Goal: Information Seeking & Learning: Learn about a topic

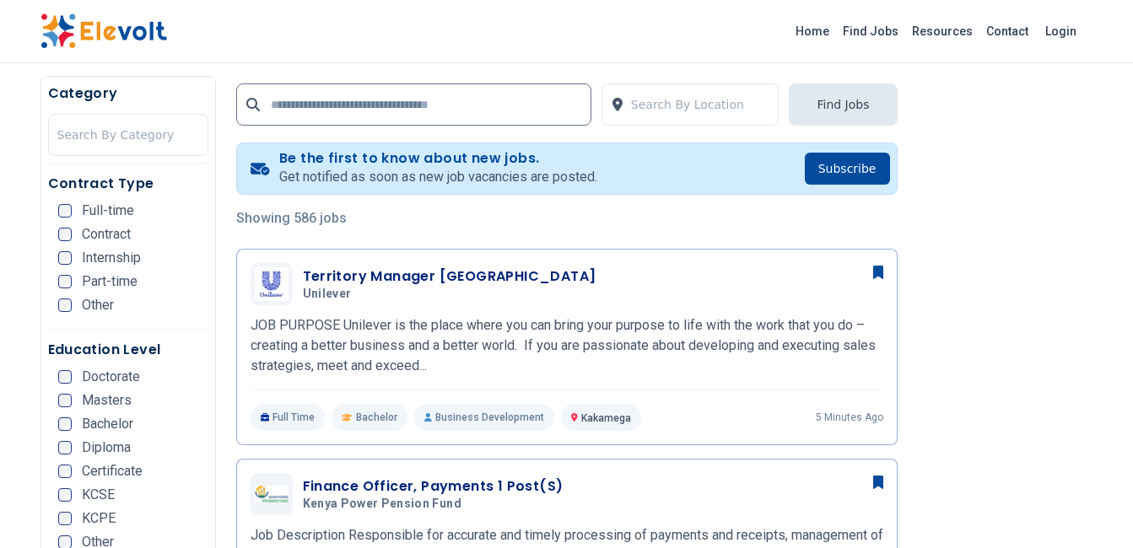
scroll to position [253, 0]
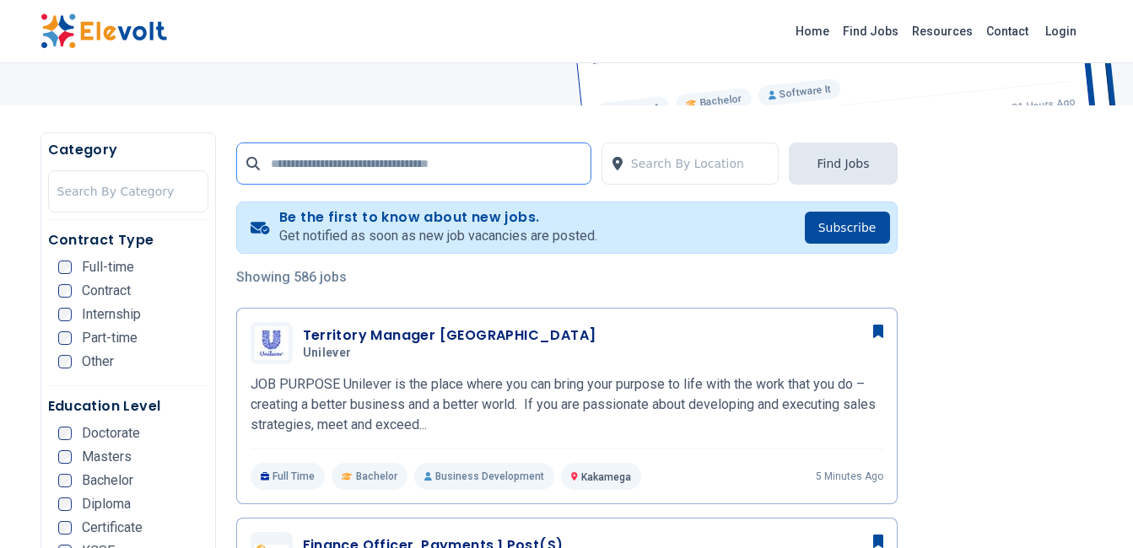
click at [292, 159] on input "text" at bounding box center [413, 164] width 355 height 42
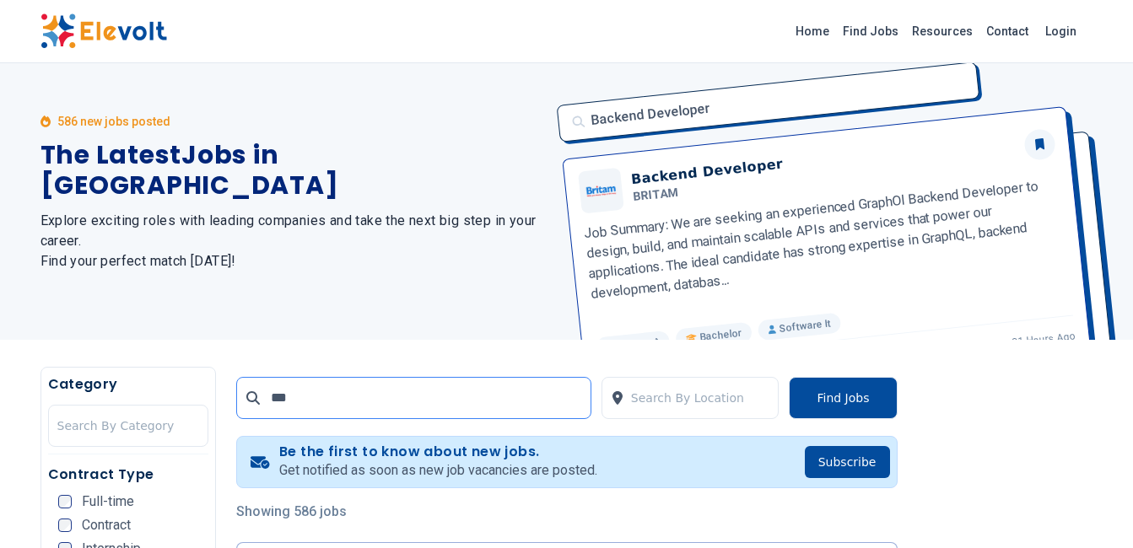
scroll to position [0, 0]
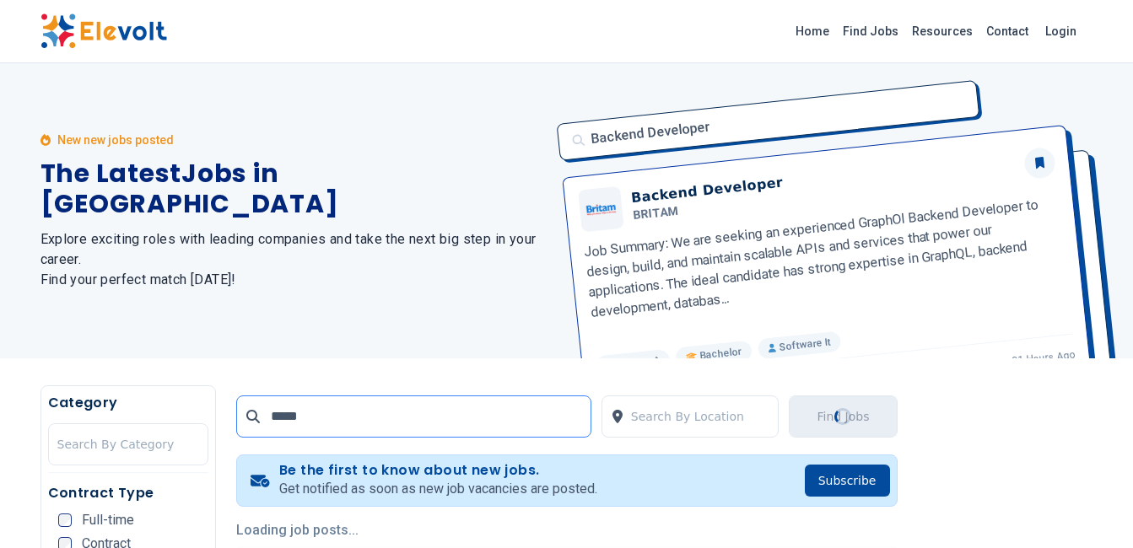
type input "*****"
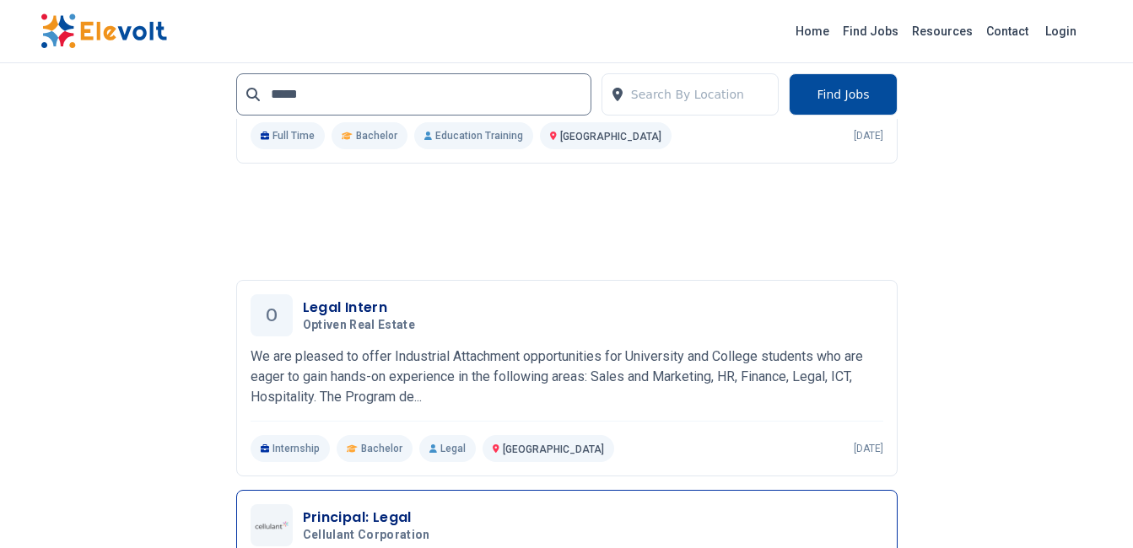
scroll to position [1918, 0]
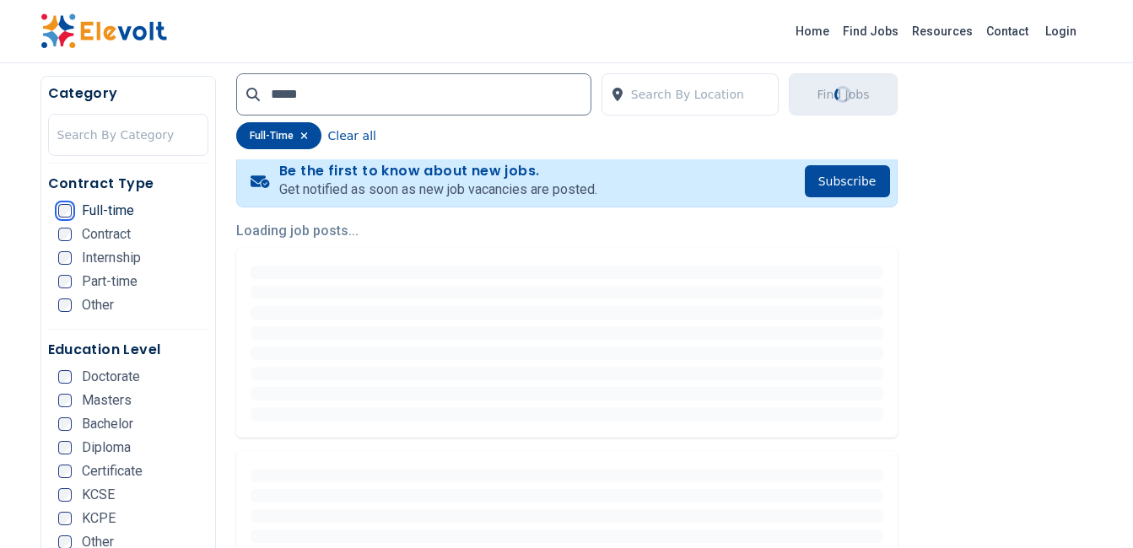
scroll to position [422, 0]
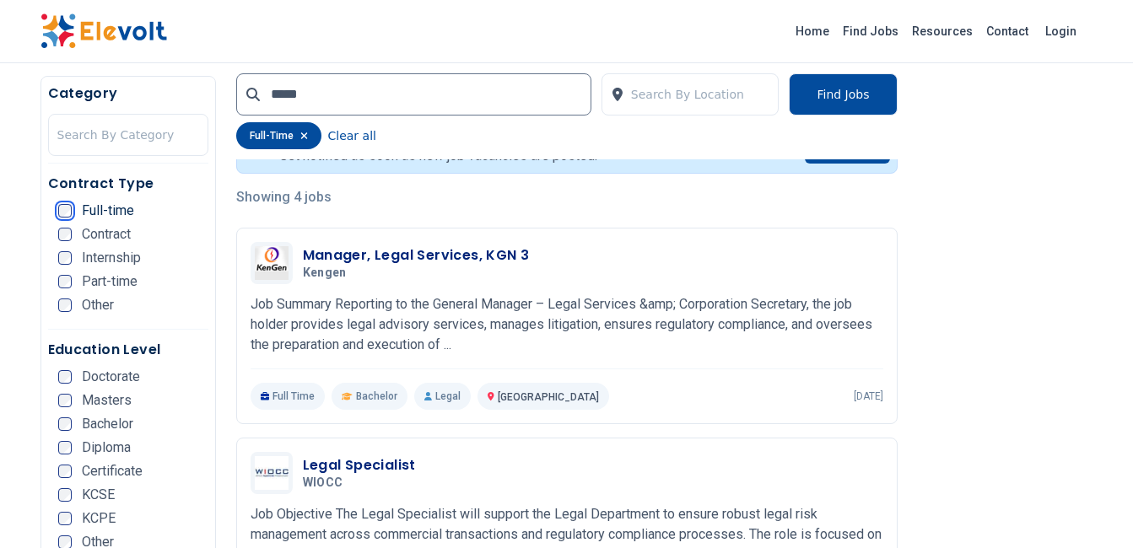
scroll to position [506, 0]
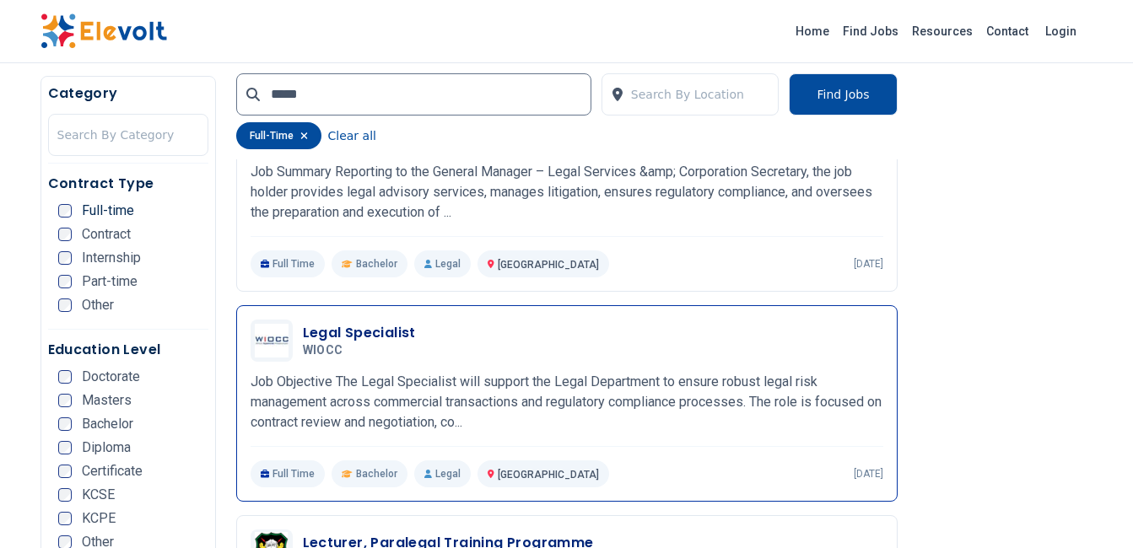
click at [294, 367] on div "Legal Specialist WIOCC 09/09/2025 10/09/2025 Nairobi KE Job Objective The Legal…" at bounding box center [567, 404] width 633 height 168
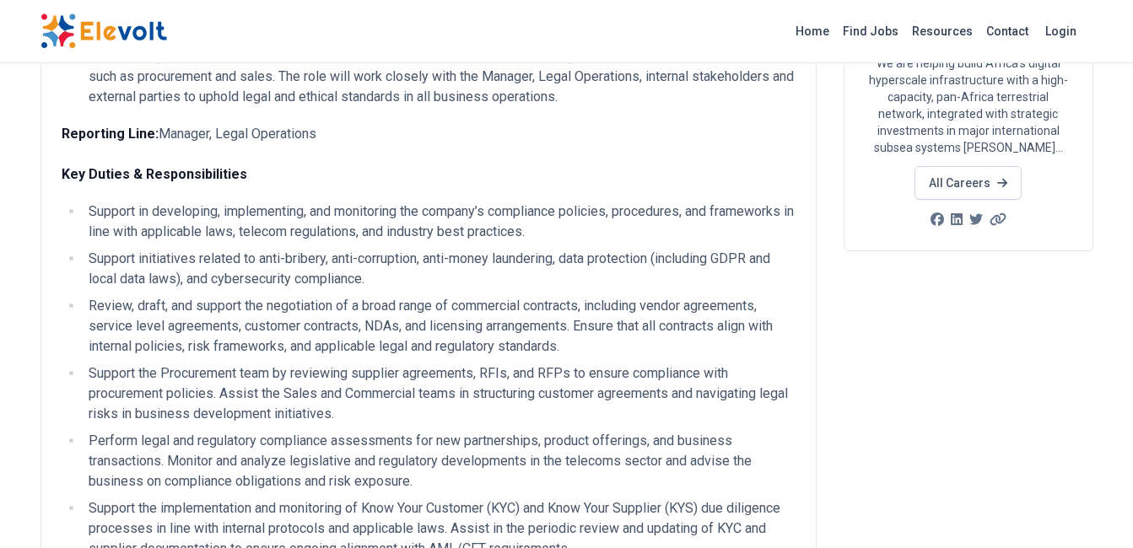
scroll to position [337, 0]
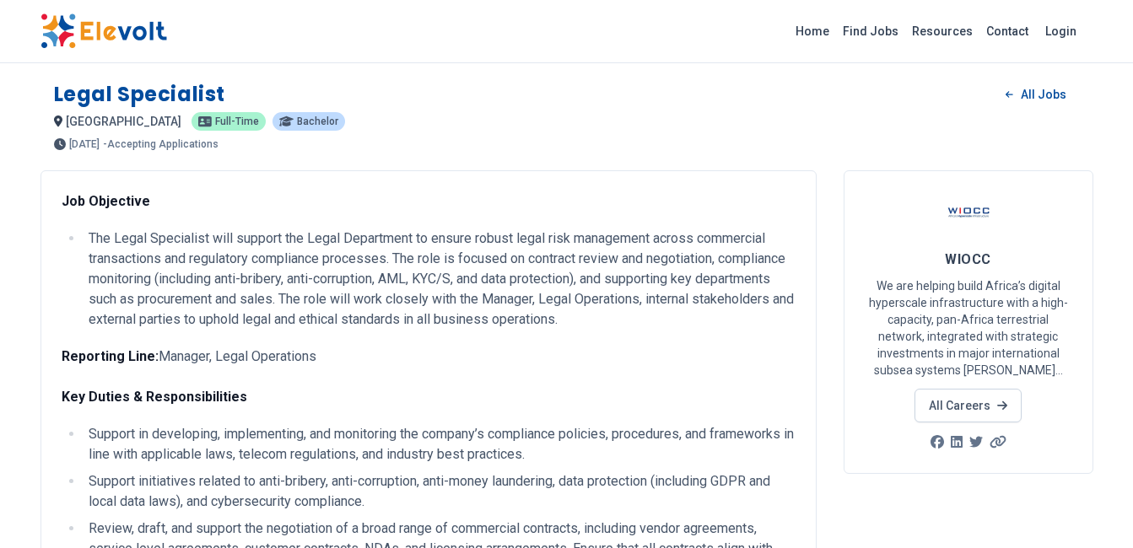
click at [361, 251] on li "The Legal Specialist will support the Legal Department to ensure robust legal r…" at bounding box center [440, 279] width 712 height 101
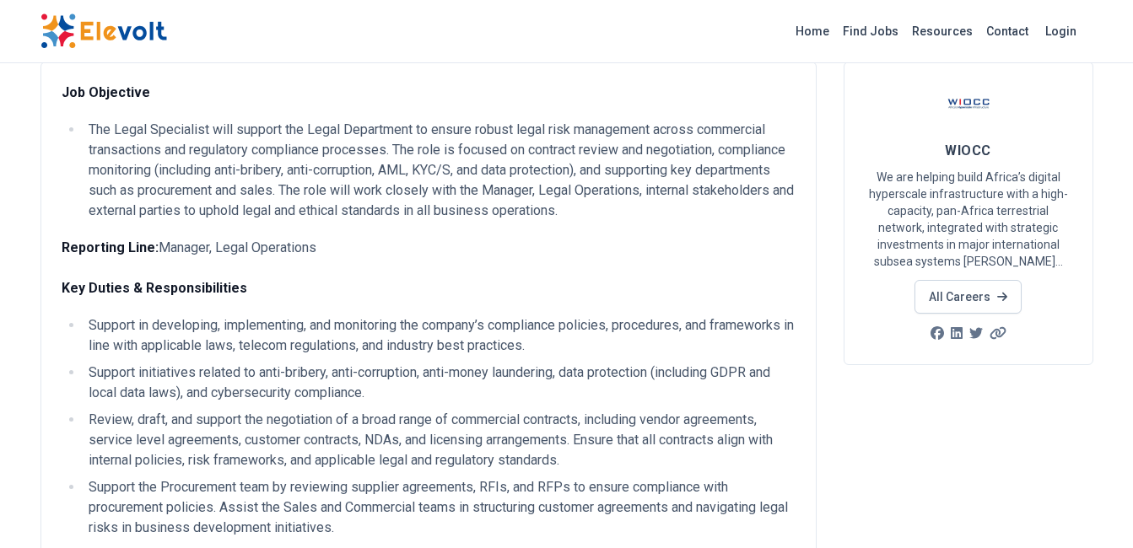
scroll to position [169, 0]
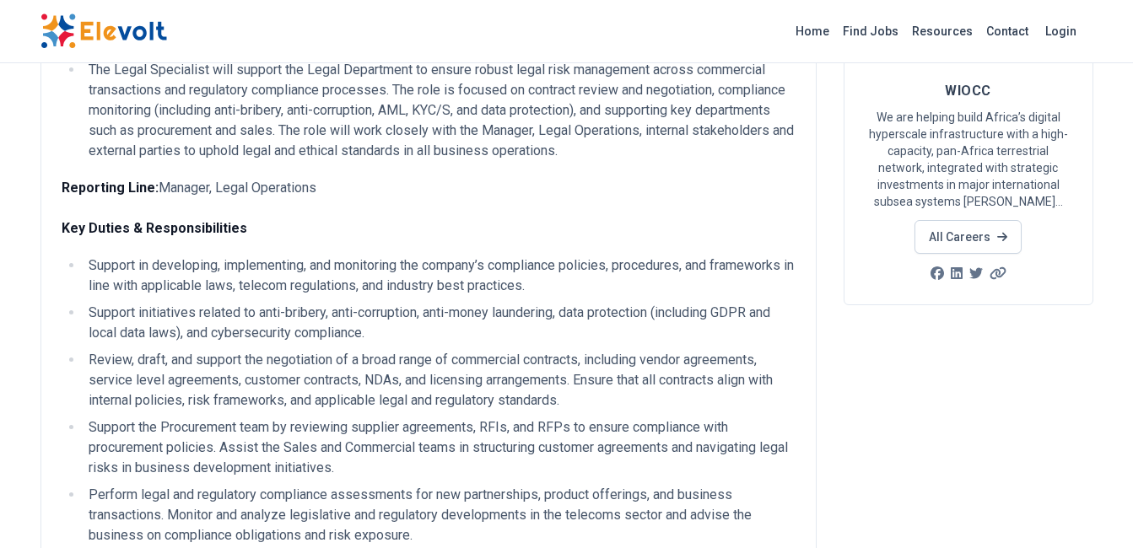
click at [417, 223] on p "Reporting Line: Manager, Legal Operations Key Duties & Responsibilities" at bounding box center [429, 208] width 734 height 61
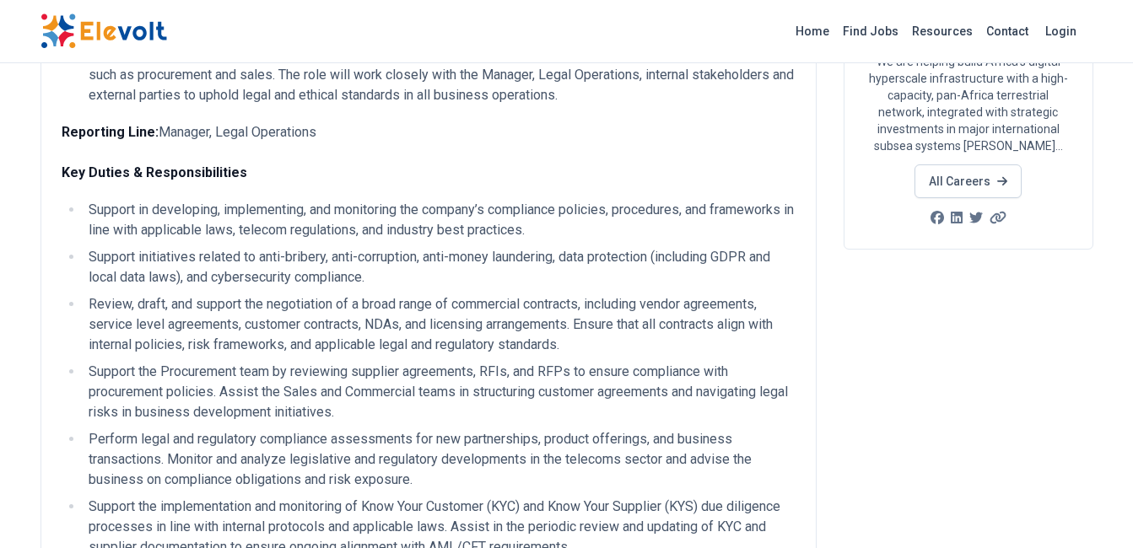
scroll to position [253, 0]
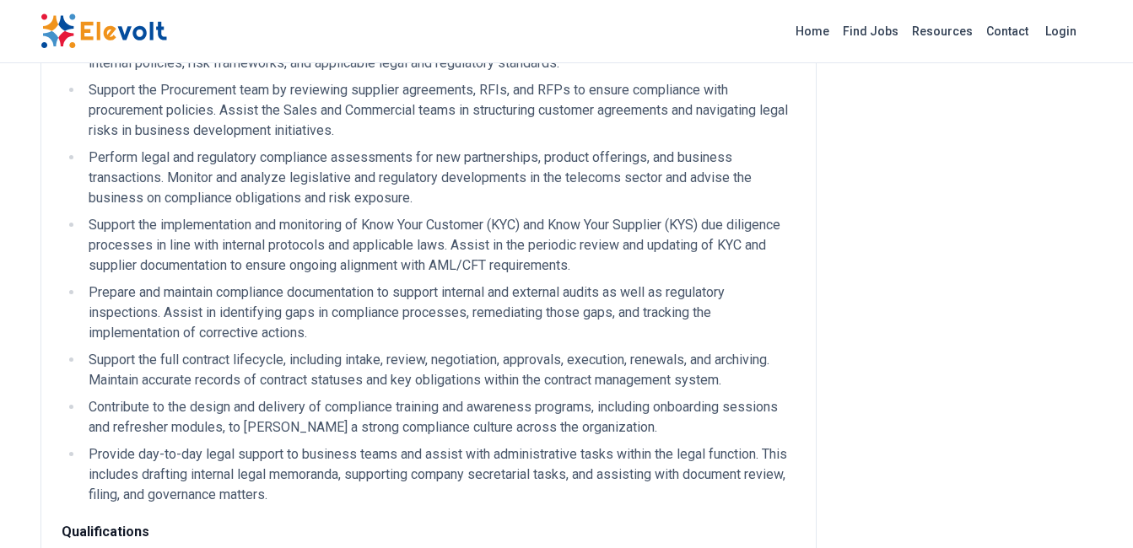
scroll to position [337, 0]
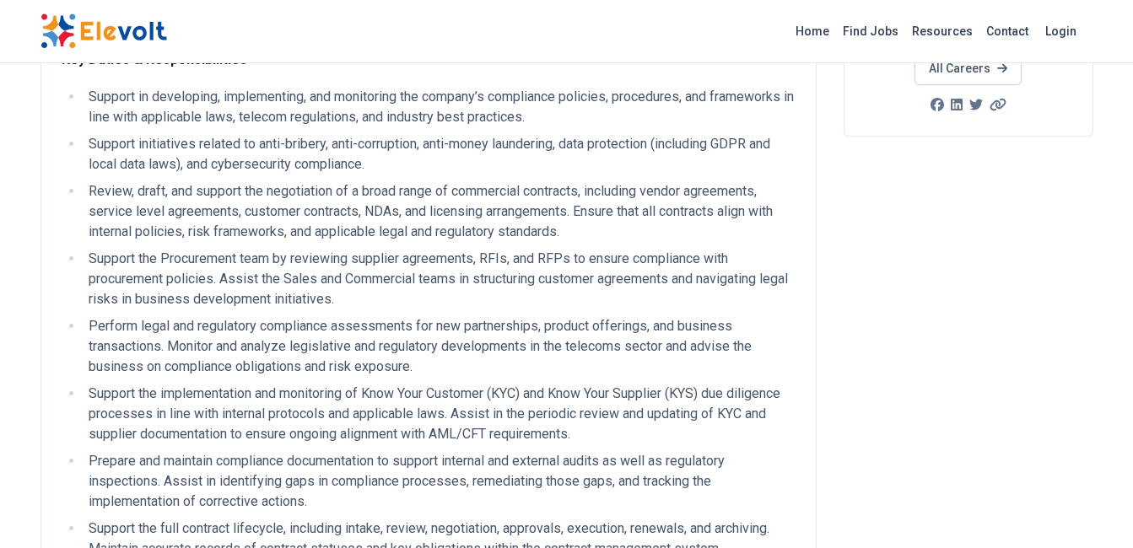
click at [437, 143] on li "Support initiatives related to anti-bribery, anti-corruption, anti-money launde…" at bounding box center [440, 154] width 712 height 40
click at [302, 226] on li "Review, draft, and support the negotiation of a broad range of commercial contr…" at bounding box center [440, 211] width 712 height 61
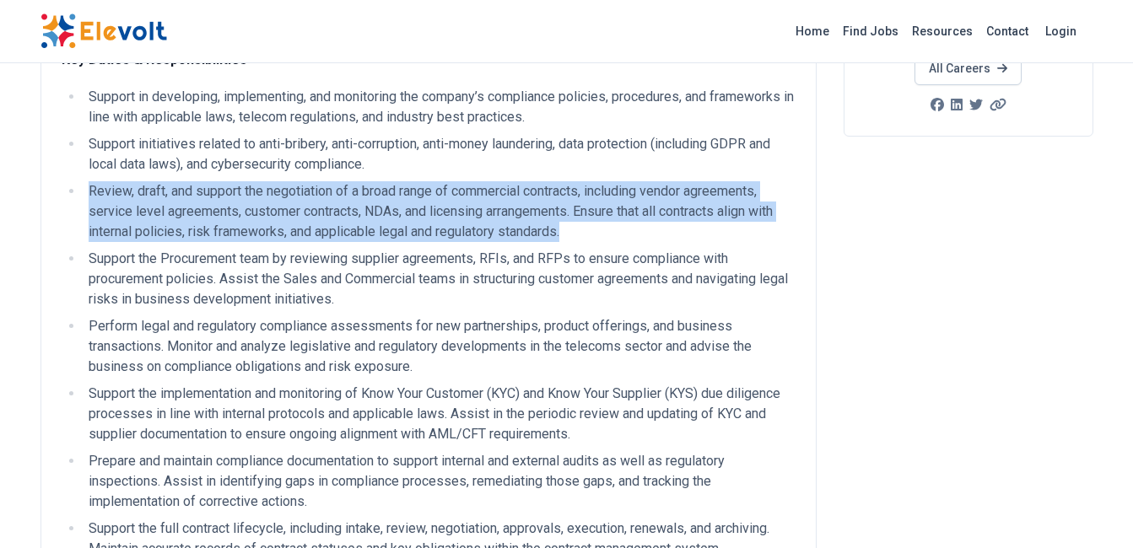
drag, startPoint x: 580, startPoint y: 237, endPoint x: 2, endPoint y: 186, distance: 580.1
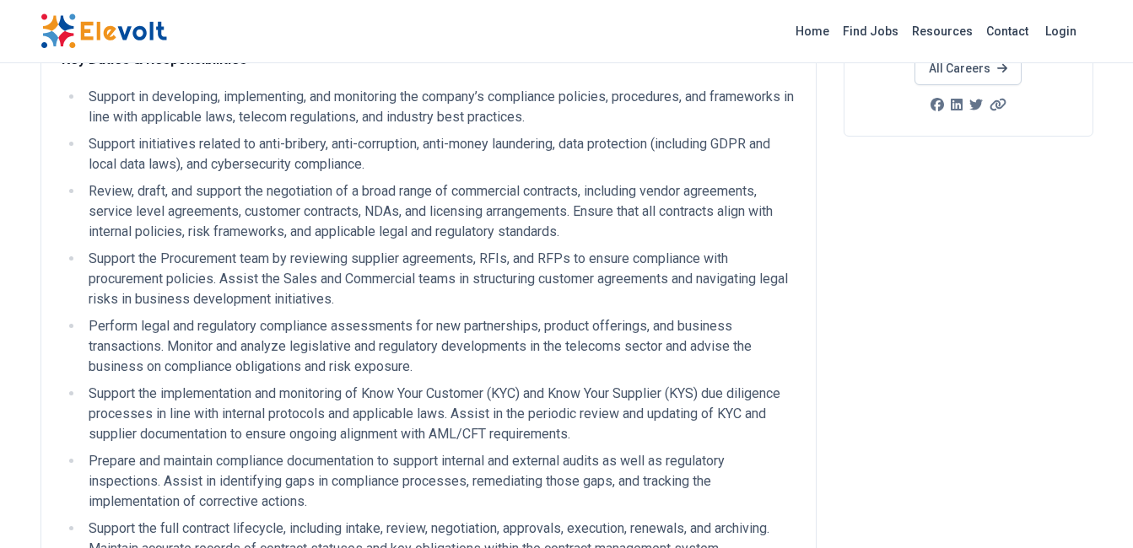
click at [427, 337] on li "Perform legal and regulatory compliance assessments for new partnerships, produ…" at bounding box center [440, 346] width 712 height 61
click at [278, 257] on li "Support the Procurement team by reviewing supplier agreements, RFIs, and RFPs t…" at bounding box center [440, 279] width 712 height 61
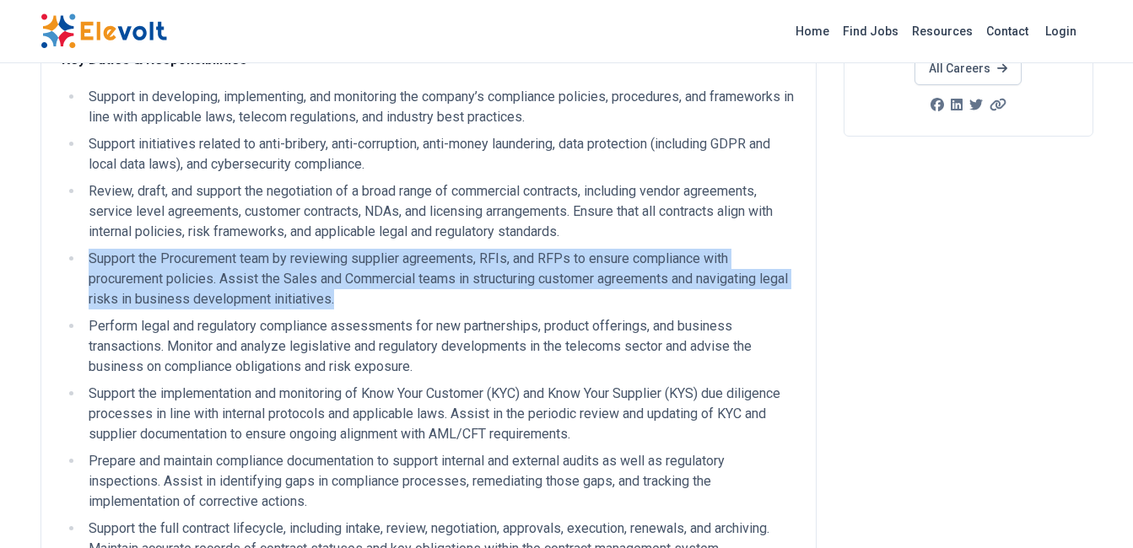
drag, startPoint x: 395, startPoint y: 305, endPoint x: 75, endPoint y: 263, distance: 322.4
click at [75, 263] on ul "Support in developing, implementing, and monitoring the company’s compliance po…" at bounding box center [429, 380] width 734 height 587
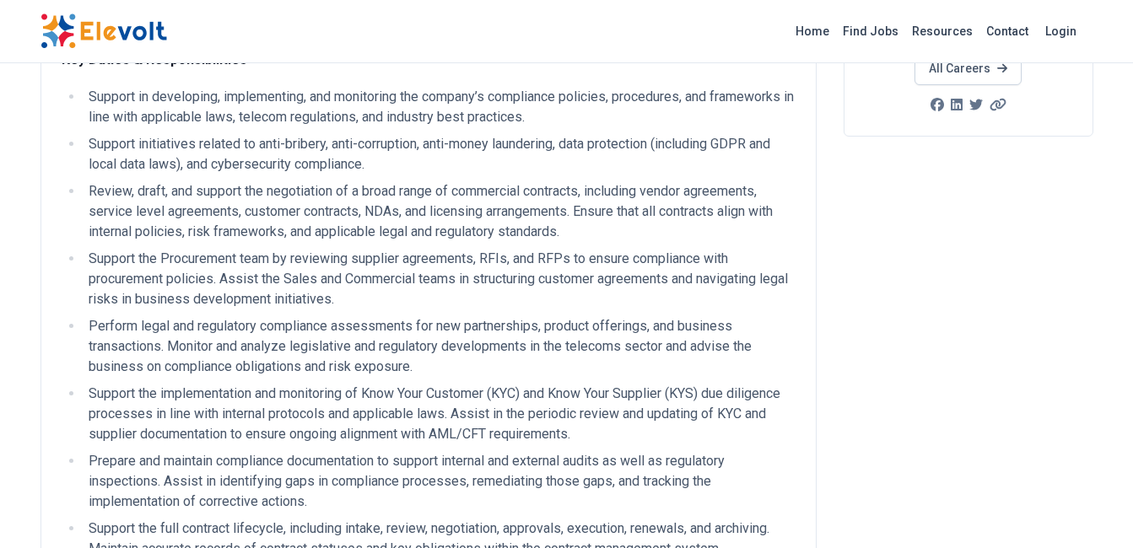
drag, startPoint x: 75, startPoint y: 263, endPoint x: 410, endPoint y: 336, distance: 342.7
click at [410, 336] on li "Perform legal and regulatory compliance assessments for new partnerships, produ…" at bounding box center [440, 346] width 712 height 61
click at [352, 280] on li "Support the Procurement team by reviewing supplier agreements, RFIs, and RFPs t…" at bounding box center [440, 279] width 712 height 61
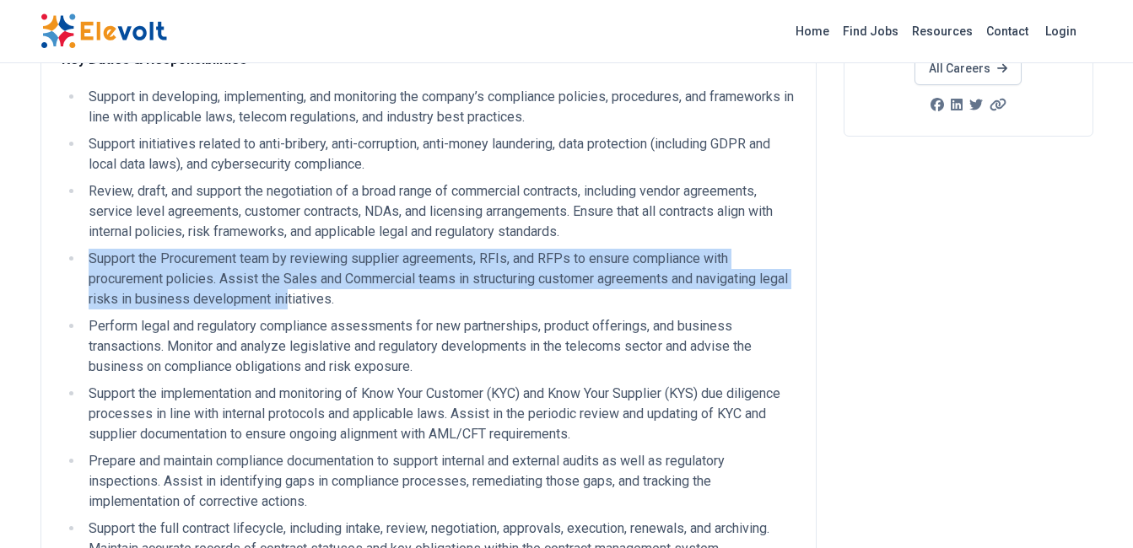
drag, startPoint x: 317, startPoint y: 303, endPoint x: 53, endPoint y: 261, distance: 267.4
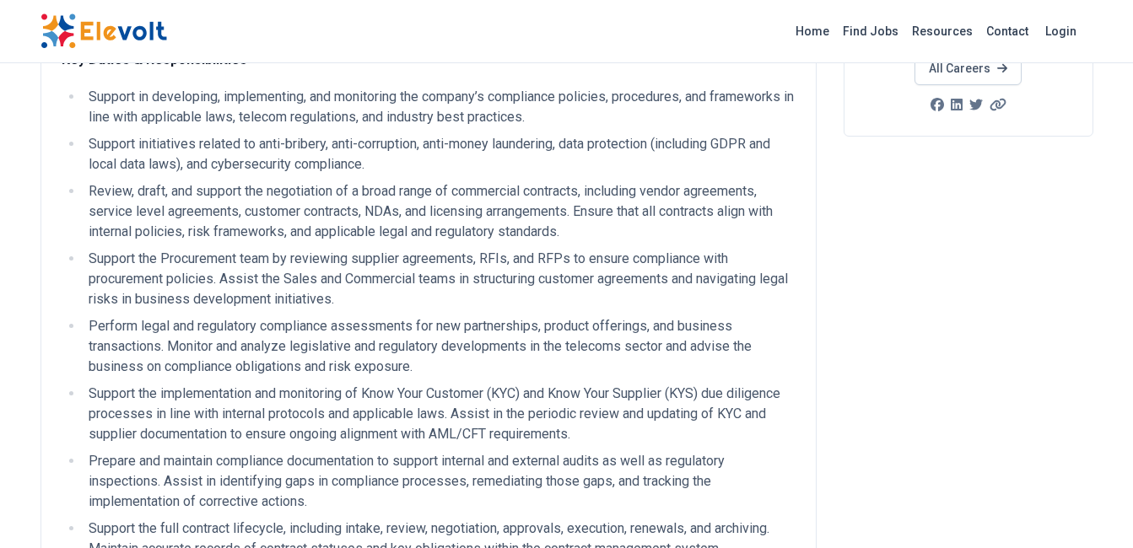
drag, startPoint x: 53, startPoint y: 261, endPoint x: 434, endPoint y: 335, distance: 387.6
click at [434, 335] on li "Perform legal and regulatory compliance assessments for new partnerships, produ…" at bounding box center [440, 346] width 712 height 61
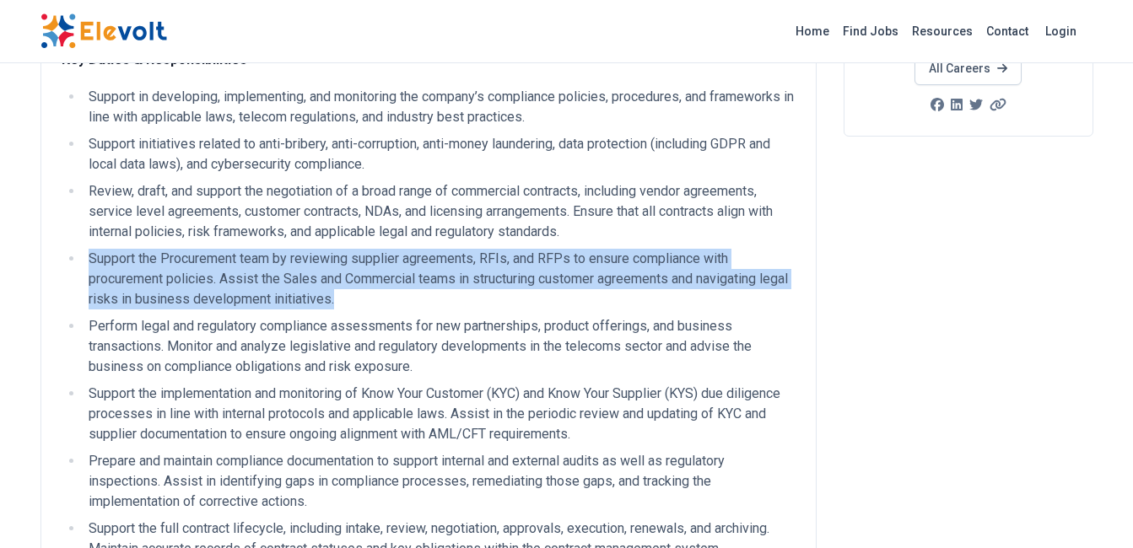
drag, startPoint x: 392, startPoint y: 302, endPoint x: 63, endPoint y: 254, distance: 332.5
click at [63, 254] on ul "Support in developing, implementing, and monitoring the company’s compliance po…" at bounding box center [429, 380] width 734 height 587
click at [306, 303] on li "Support the Procurement team by reviewing supplier agreements, RFIs, and RFPs t…" at bounding box center [440, 279] width 712 height 61
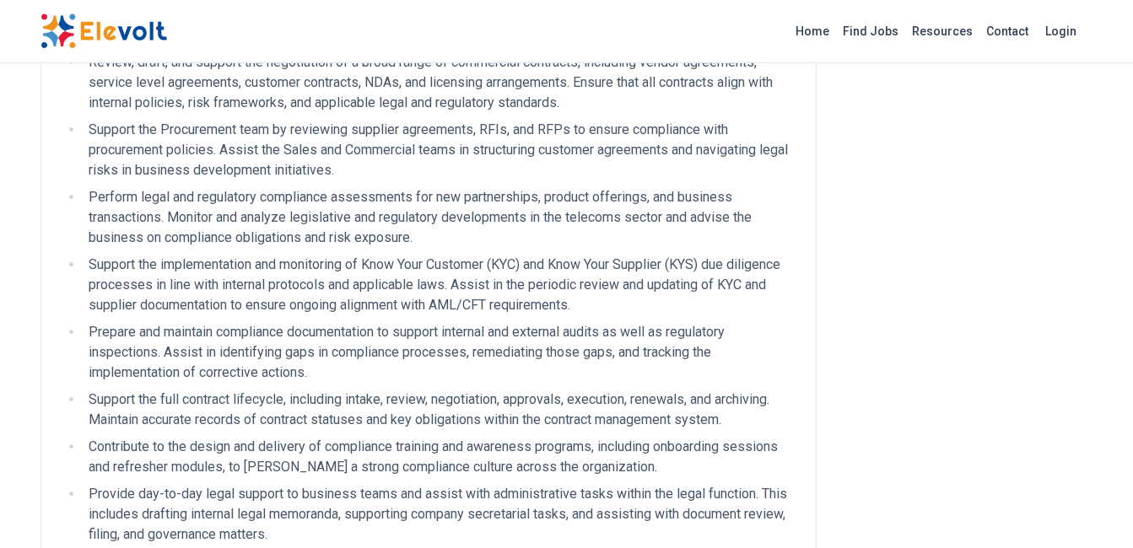
scroll to position [506, 0]
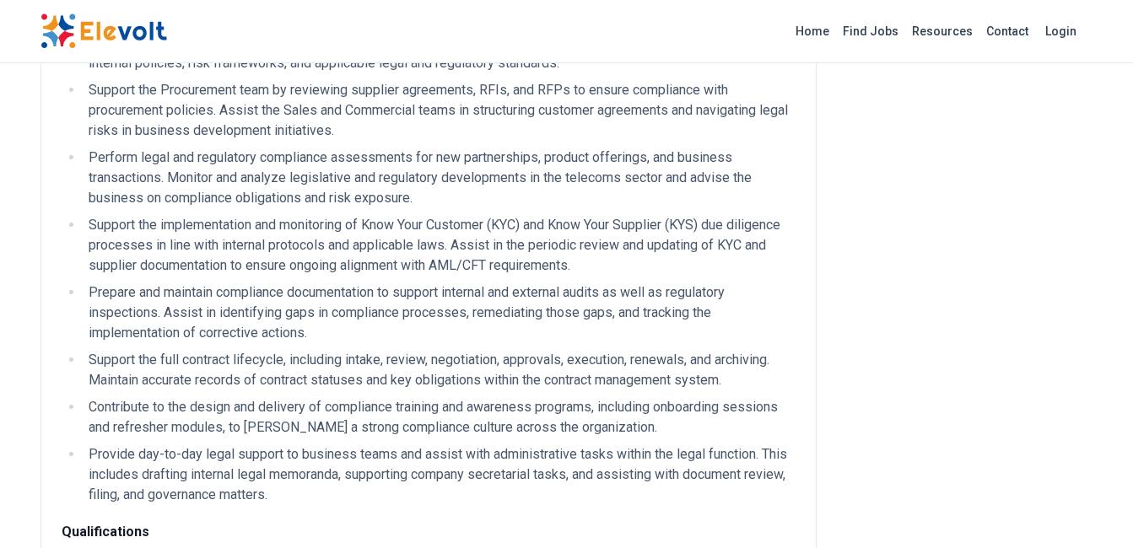
click at [399, 256] on li "Support the implementation and monitoring of Know Your Customer (KYC) and Know …" at bounding box center [440, 245] width 712 height 61
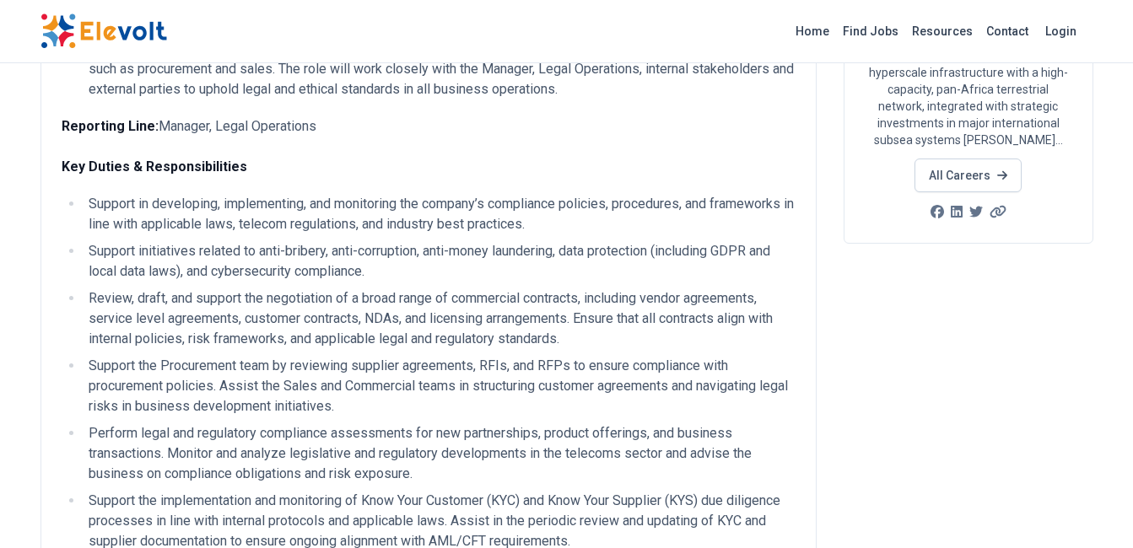
scroll to position [253, 0]
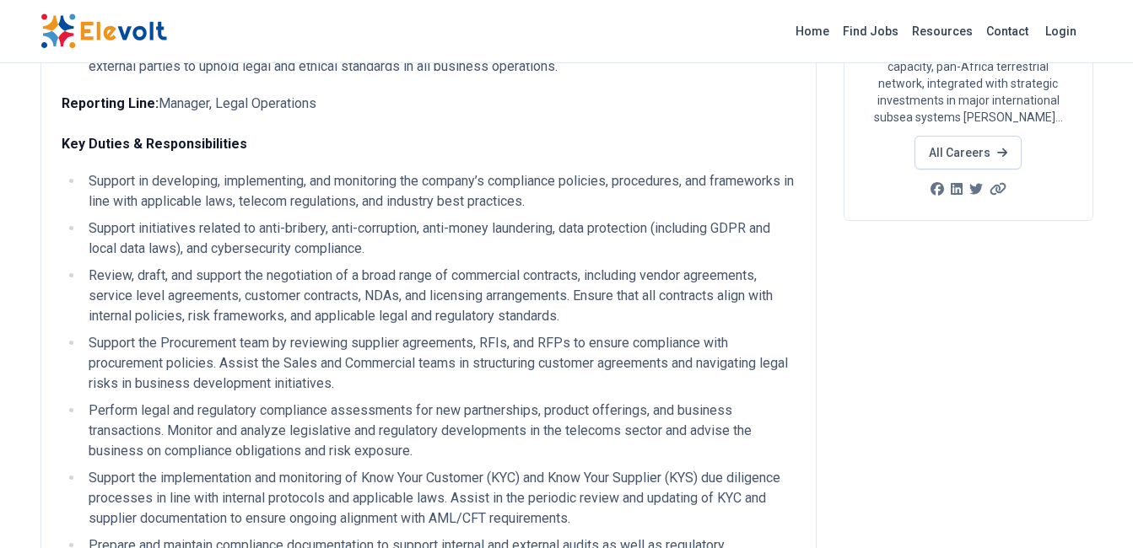
click at [334, 136] on p "Reporting Line: Manager, Legal Operations Key Duties & Responsibilities" at bounding box center [429, 124] width 734 height 61
click at [363, 371] on li "Support the Procurement team by reviewing supplier agreements, RFIs, and RFPs t…" at bounding box center [440, 363] width 712 height 61
click at [95, 327] on ul "Support in developing, implementing, and monitoring the company’s compliance po…" at bounding box center [429, 464] width 734 height 587
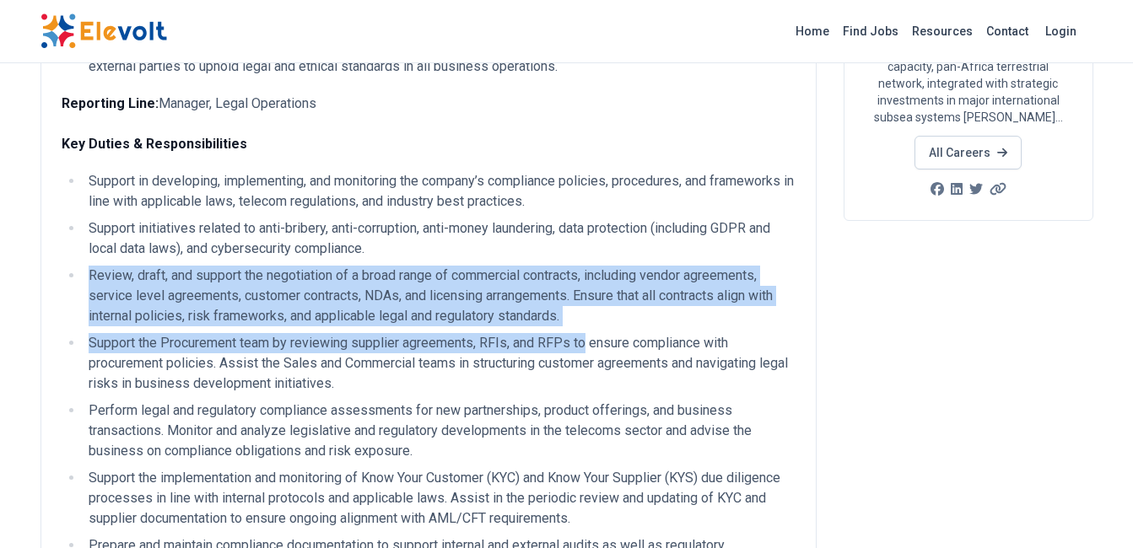
drag, startPoint x: 585, startPoint y: 326, endPoint x: 35, endPoint y: 278, distance: 553.0
click at [296, 314] on li "Review, draft, and support the negotiation of a broad range of commercial contr…" at bounding box center [440, 296] width 712 height 61
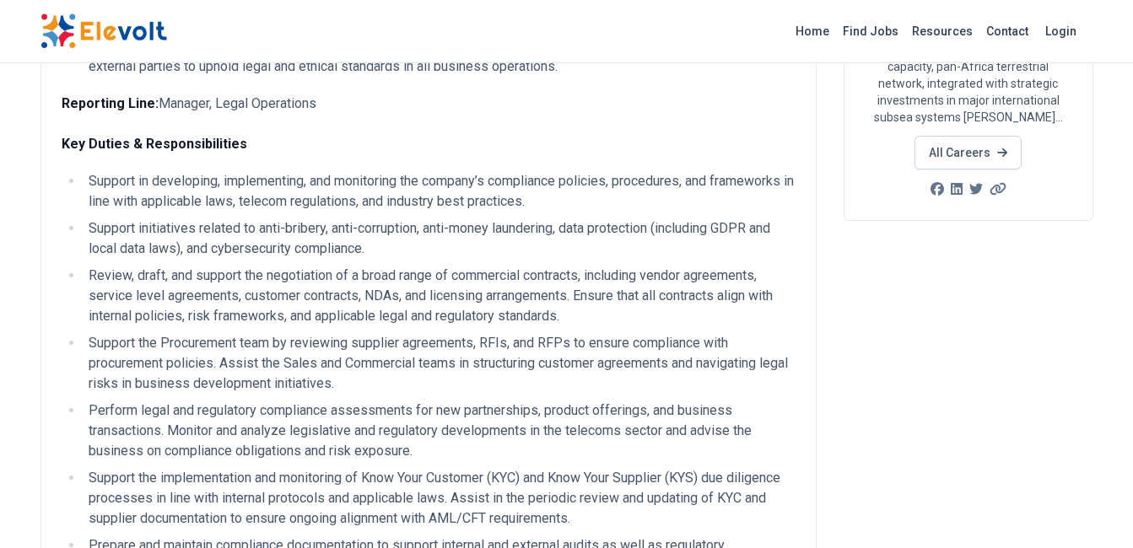
click at [181, 369] on li "Support the Procurement team by reviewing supplier agreements, RFIs, and RFPs t…" at bounding box center [440, 363] width 712 height 61
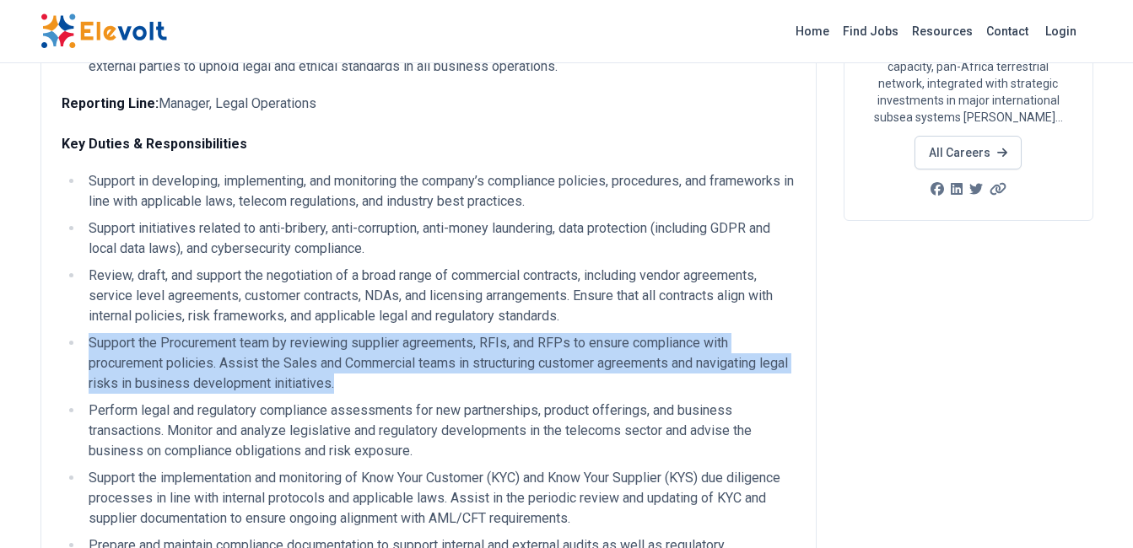
drag, startPoint x: 397, startPoint y: 384, endPoint x: 78, endPoint y: 348, distance: 320.8
click at [78, 348] on ul "Support in developing, implementing, and monitoring the company’s compliance po…" at bounding box center [429, 464] width 734 height 587
drag, startPoint x: 78, startPoint y: 348, endPoint x: 197, endPoint y: 382, distance: 124.5
click at [197, 382] on li "Support the Procurement team by reviewing supplier agreements, RFIs, and RFPs t…" at bounding box center [440, 363] width 712 height 61
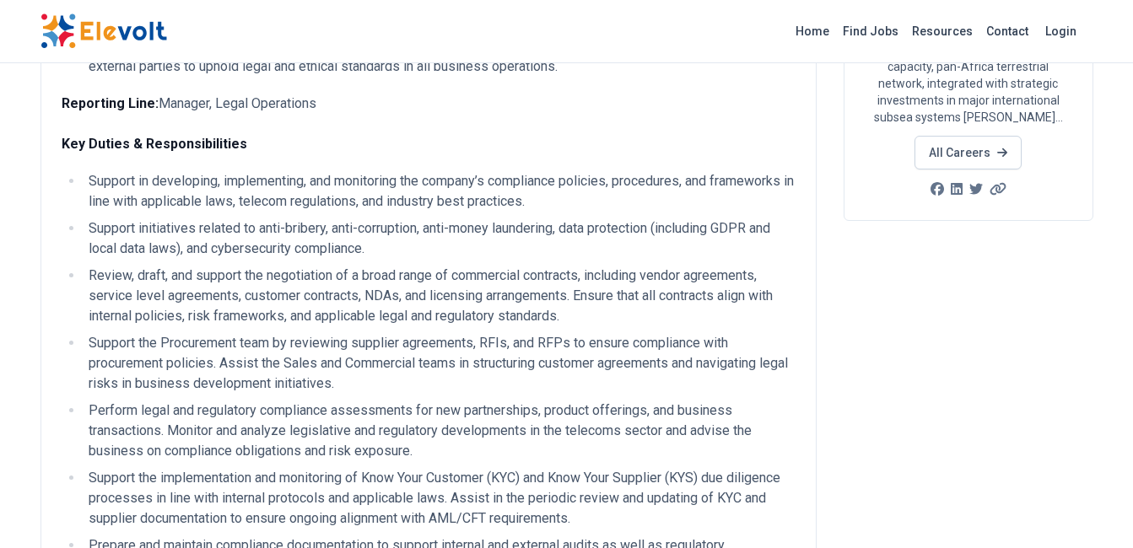
click at [197, 382] on li "Support the Procurement team by reviewing supplier agreements, RFIs, and RFPs t…" at bounding box center [440, 363] width 712 height 61
click at [258, 365] on li "Support the Procurement team by reviewing supplier agreements, RFIs, and RFPs t…" at bounding box center [440, 363] width 712 height 61
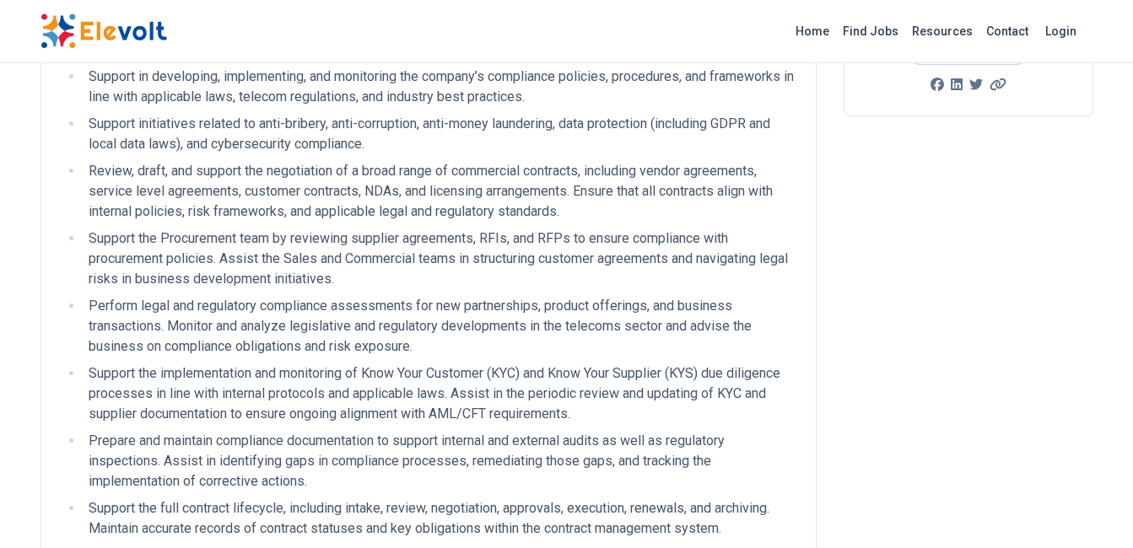
scroll to position [422, 0]
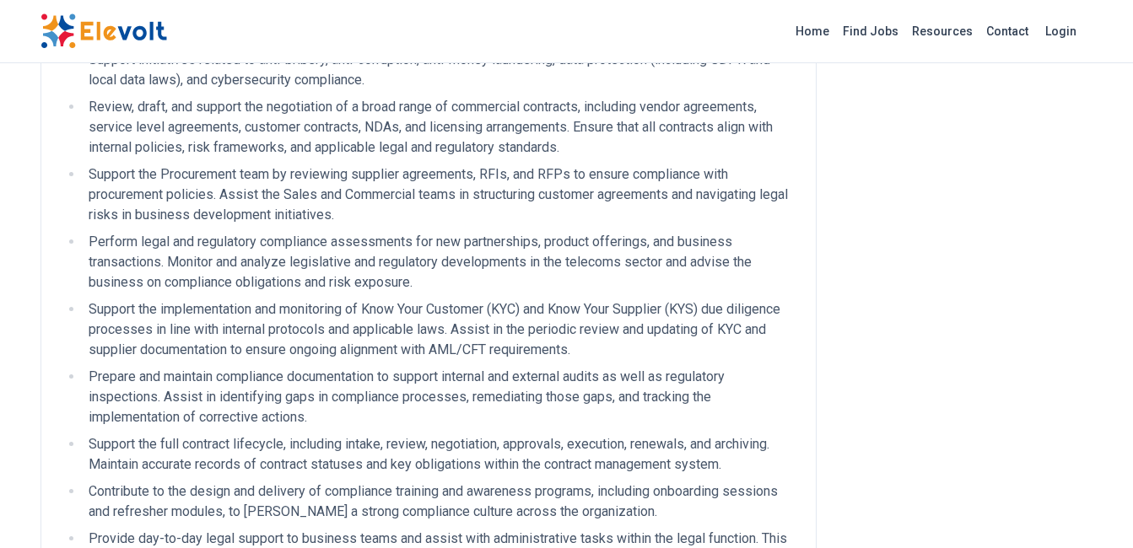
click at [443, 391] on li "Prepare and maintain compliance documentation to support internal and external …" at bounding box center [440, 397] width 712 height 61
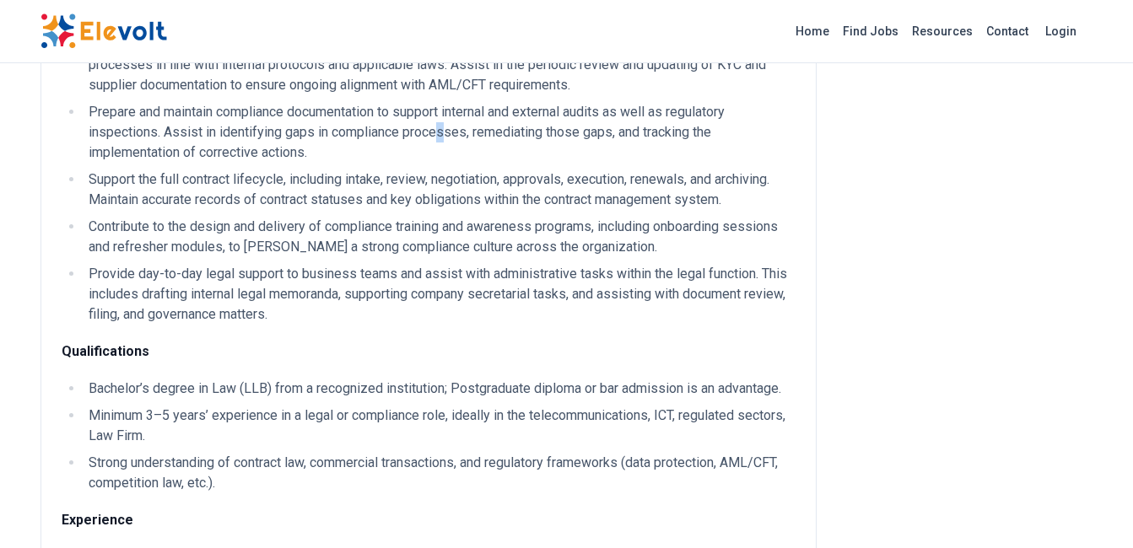
scroll to position [759, 0]
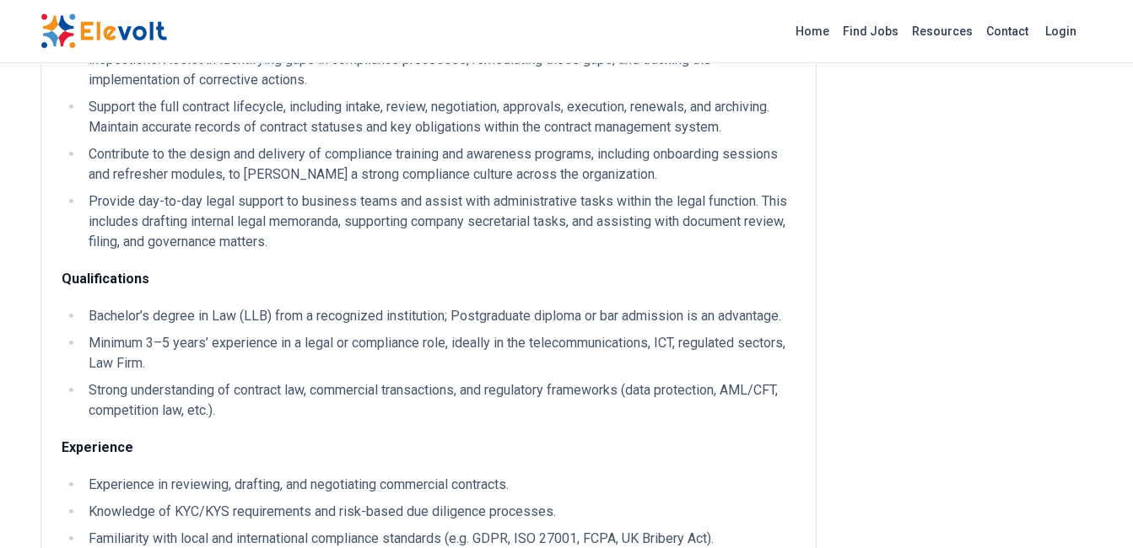
click at [482, 358] on li "Minimum 3–5 years’ experience in a legal or compliance role, ideally in the tel…" at bounding box center [440, 353] width 712 height 40
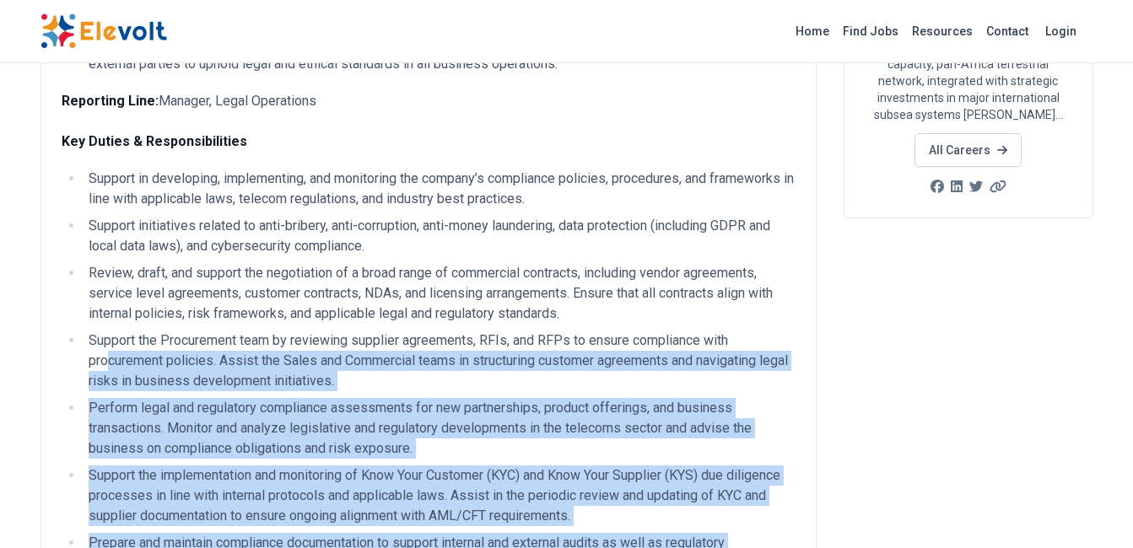
scroll to position [253, 0]
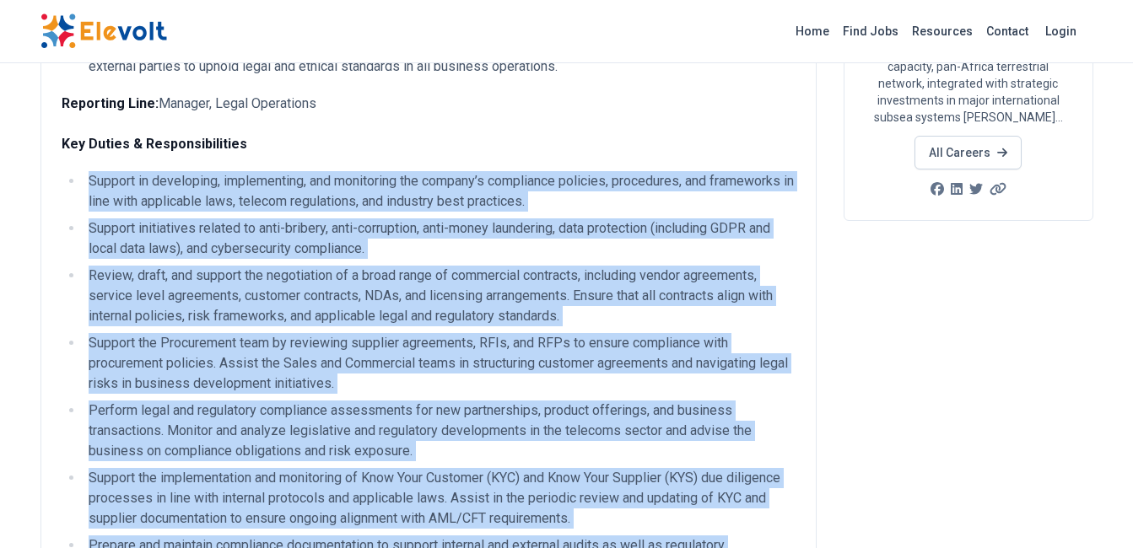
drag, startPoint x: 315, startPoint y: 411, endPoint x: 0, endPoint y: 175, distance: 393.5
click at [410, 354] on li "Support the Procurement team by reviewing supplier agreements, RFIs, and RFPs t…" at bounding box center [440, 363] width 712 height 61
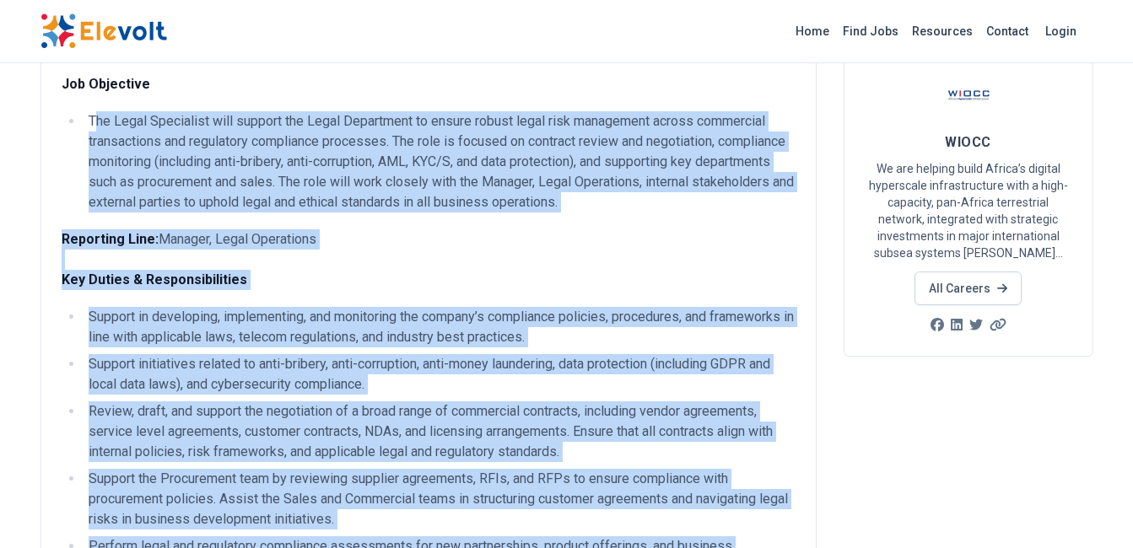
scroll to position [0, 0]
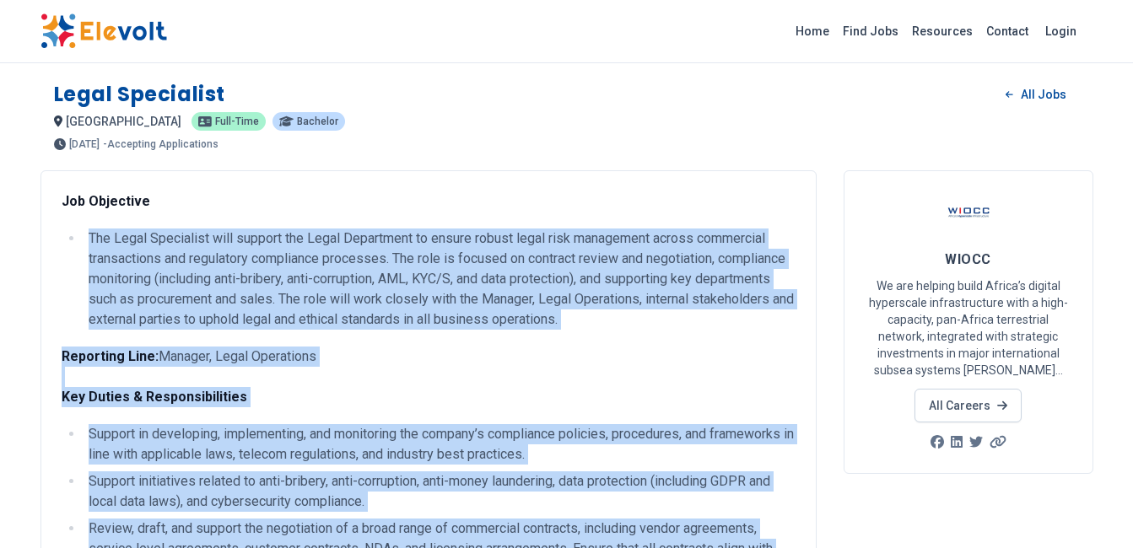
drag, startPoint x: 540, startPoint y: 333, endPoint x: 44, endPoint y: 230, distance: 506.6
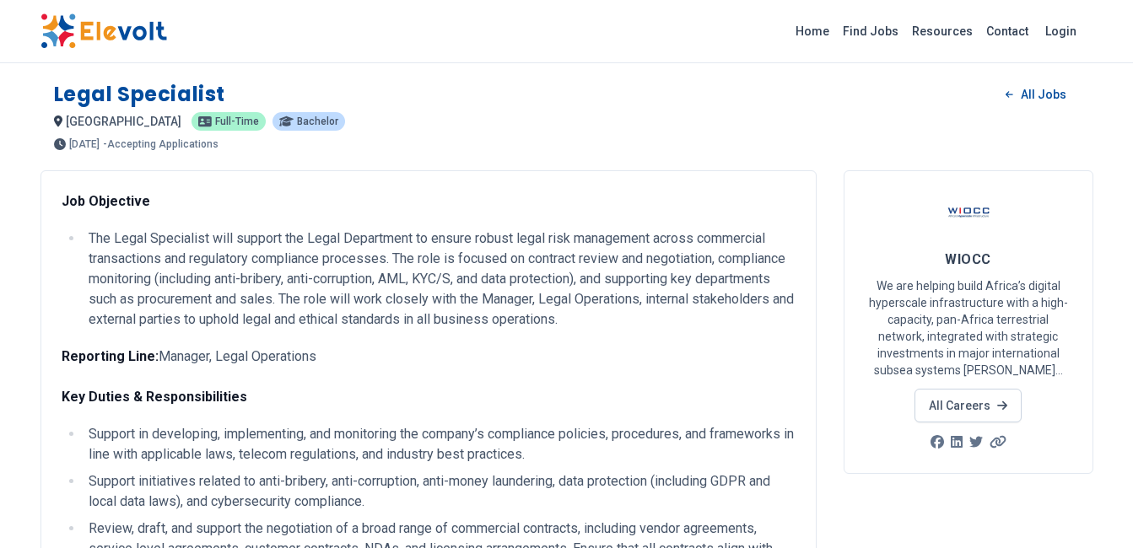
click at [446, 484] on li "Support initiatives related to anti-bribery, anti-corruption, anti-money launde…" at bounding box center [440, 492] width 712 height 40
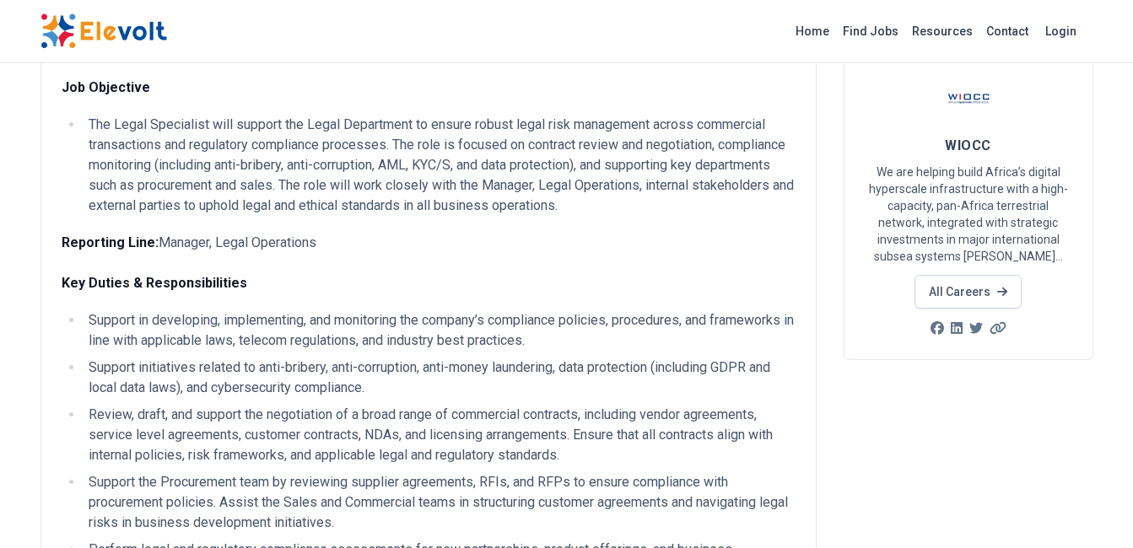
scroll to position [84, 0]
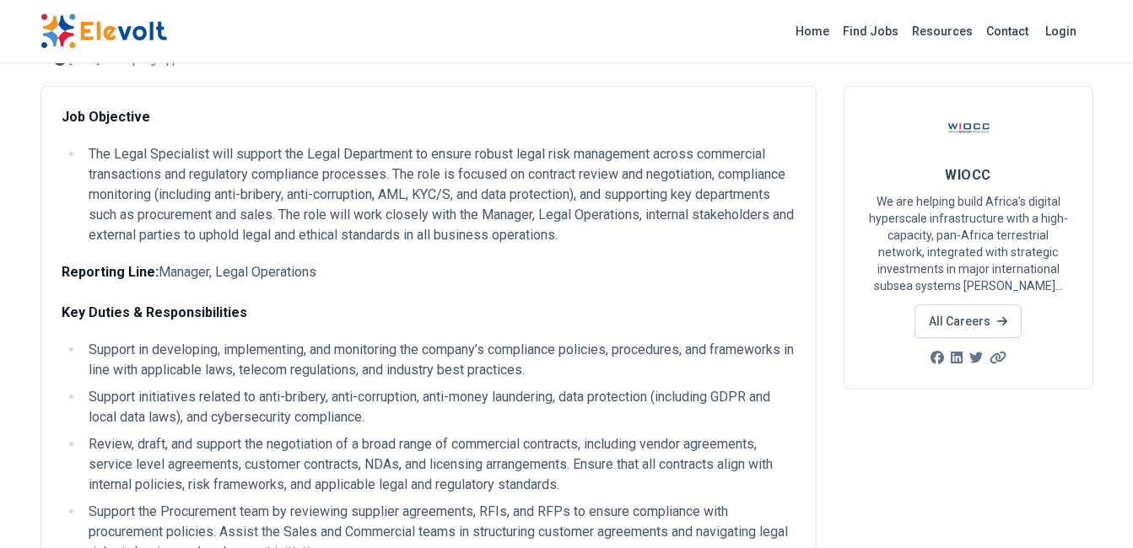
click at [398, 300] on p "Reporting Line: Manager, Legal Operations Key Duties & Responsibilities" at bounding box center [429, 292] width 734 height 61
drag, startPoint x: 715, startPoint y: 256, endPoint x: 45, endPoint y: 121, distance: 683.5
drag, startPoint x: 45, startPoint y: 121, endPoint x: 352, endPoint y: 214, distance: 321.0
click at [352, 214] on li "The Legal Specialist will support the Legal Department to ensure robust legal r…" at bounding box center [440, 194] width 712 height 101
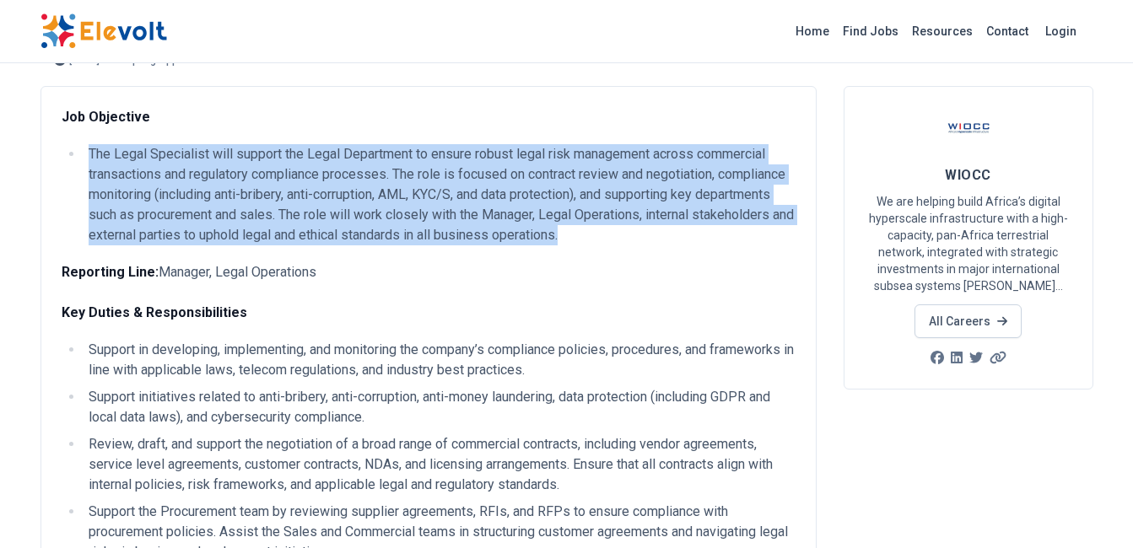
drag, startPoint x: 693, startPoint y: 238, endPoint x: 45, endPoint y: 150, distance: 654.6
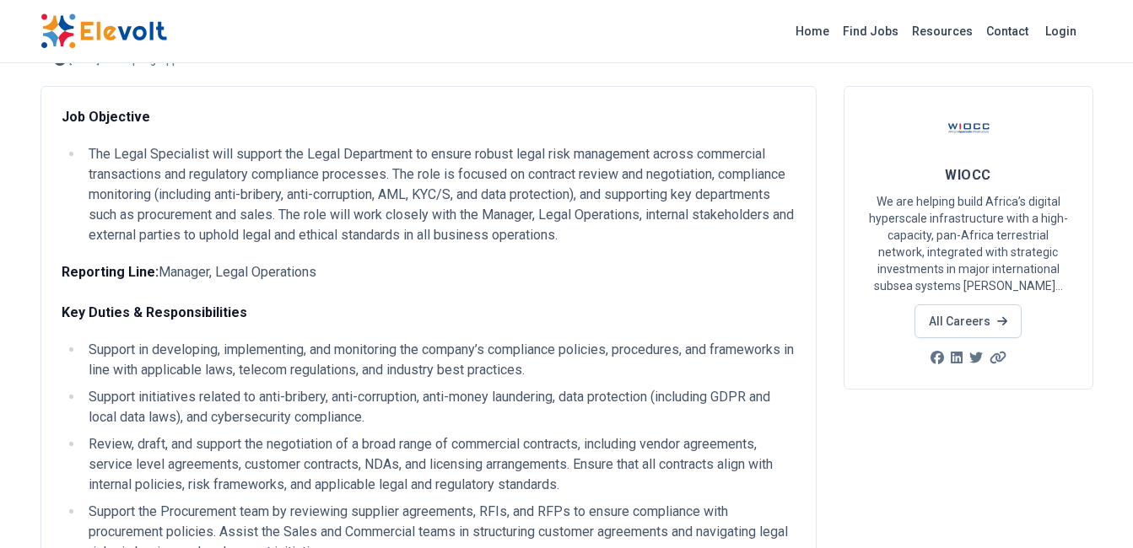
drag, startPoint x: 45, startPoint y: 150, endPoint x: 214, endPoint y: 250, distance: 196.6
drag, startPoint x: 383, startPoint y: 274, endPoint x: 57, endPoint y: 132, distance: 356.3
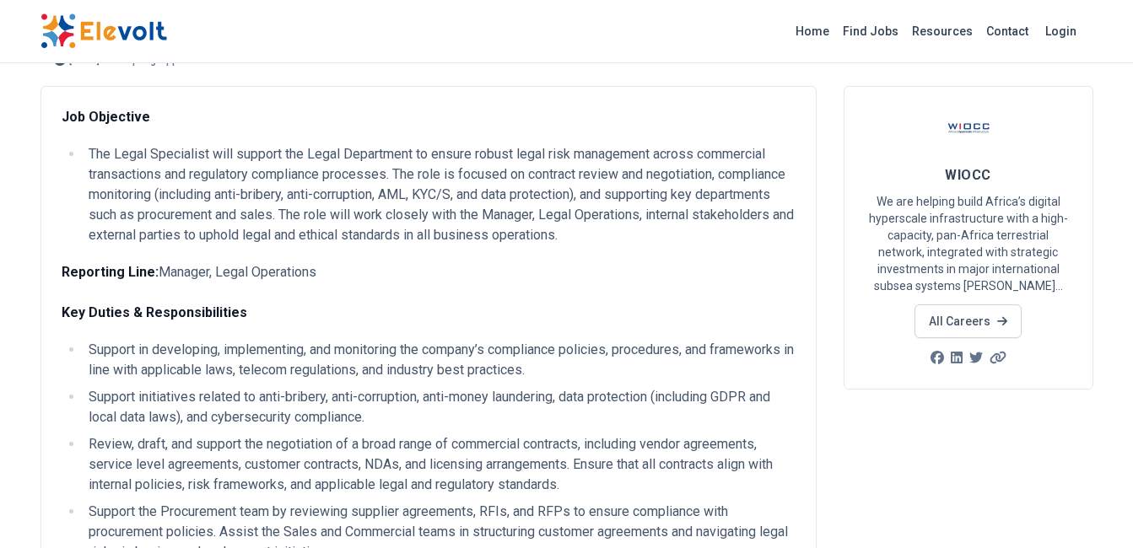
click at [166, 353] on li "Support in developing, implementing, and monitoring the company’s compliance po…" at bounding box center [440, 360] width 712 height 40
click at [191, 202] on li "The Legal Specialist will support the Legal Department to ensure robust legal r…" at bounding box center [440, 194] width 712 height 101
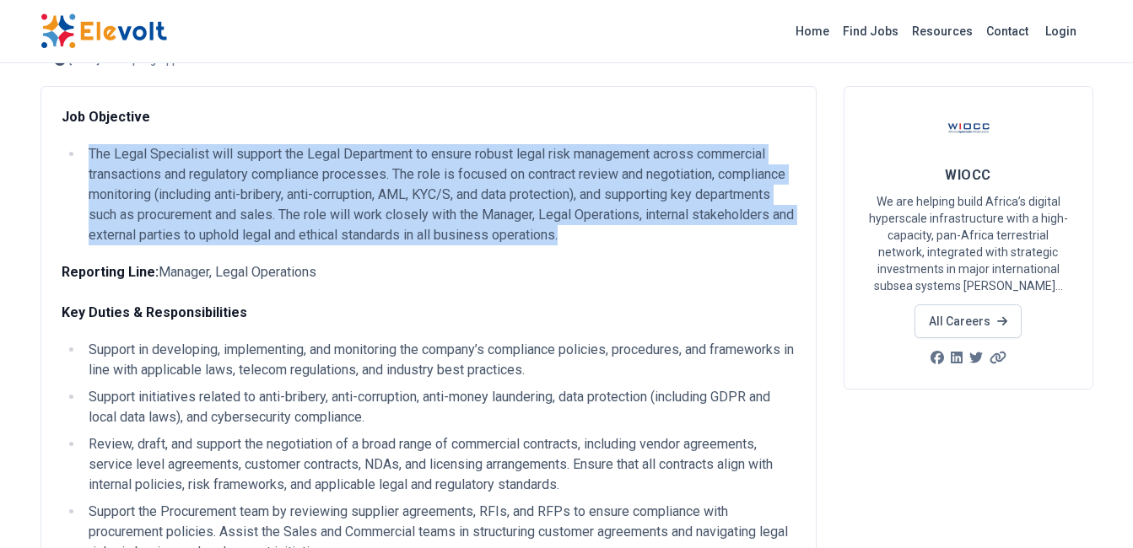
drag, startPoint x: 680, startPoint y: 244, endPoint x: 58, endPoint y: 141, distance: 630.2
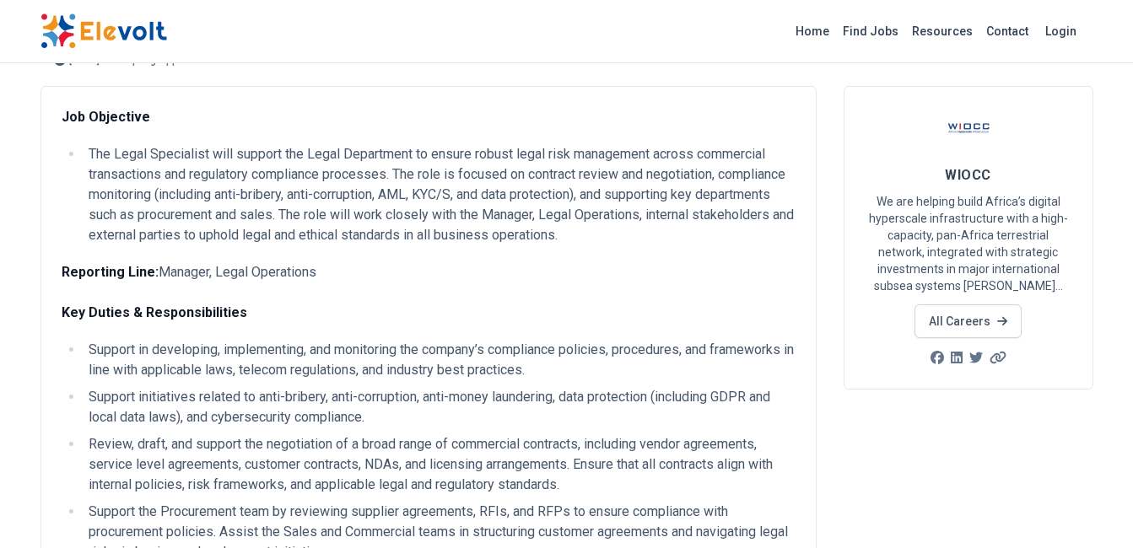
click at [301, 267] on p "Reporting Line: Manager, Legal Operations Key Duties & Responsibilities" at bounding box center [429, 292] width 734 height 61
drag, startPoint x: 329, startPoint y: 256, endPoint x: 73, endPoint y: 139, distance: 282.0
drag, startPoint x: 73, startPoint y: 139, endPoint x: 288, endPoint y: 206, distance: 225.2
click at [288, 206] on li "The Legal Specialist will support the Legal Department to ensure robust legal r…" at bounding box center [440, 194] width 712 height 101
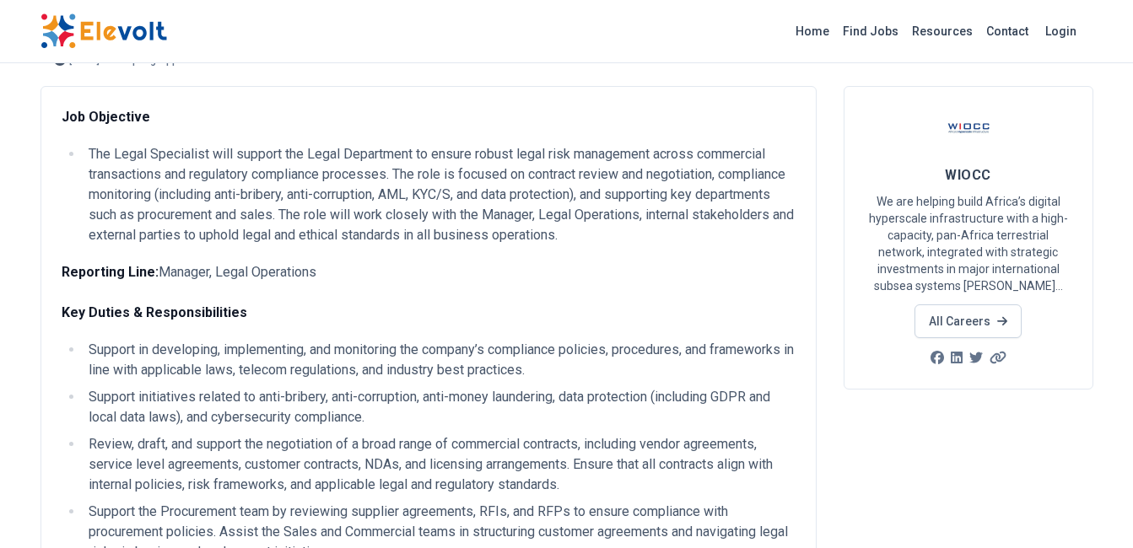
click at [409, 280] on p "Reporting Line: Manager, Legal Operations Key Duties & Responsibilities" at bounding box center [429, 292] width 734 height 61
